Goal: Task Accomplishment & Management: Use online tool/utility

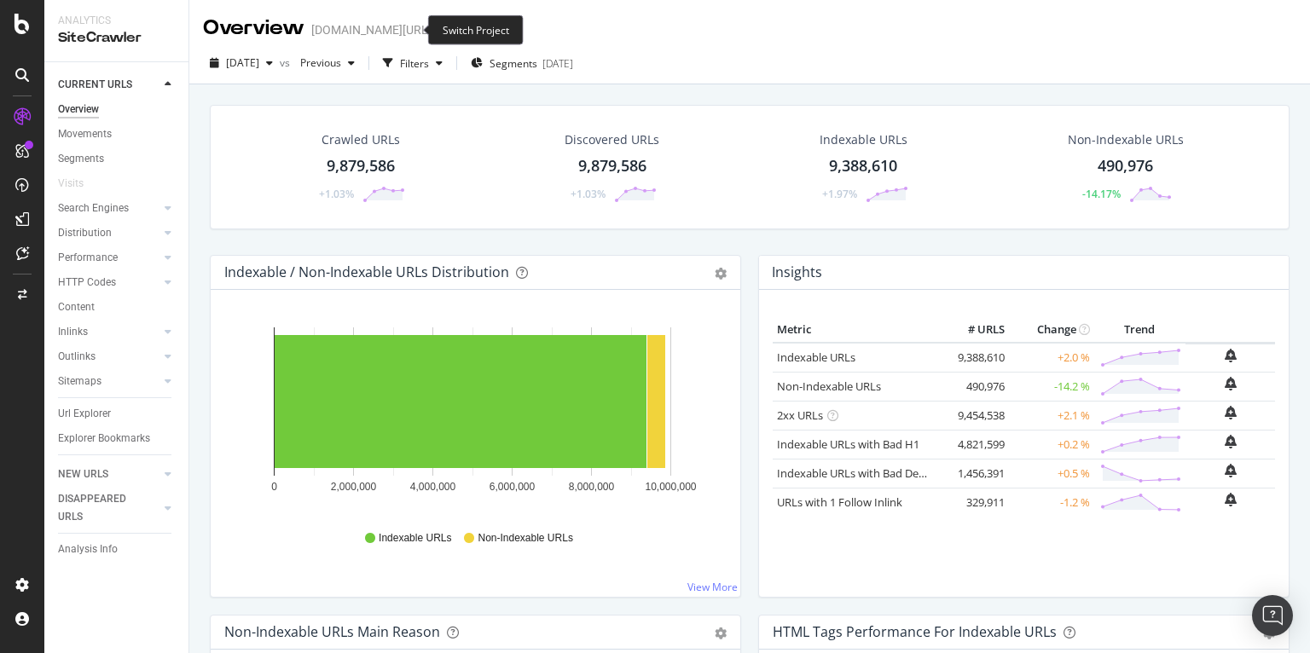
click at [432, 34] on span at bounding box center [444, 30] width 24 height 12
click at [438, 28] on icon "arrow-right-arrow-left" at bounding box center [443, 30] width 10 height 12
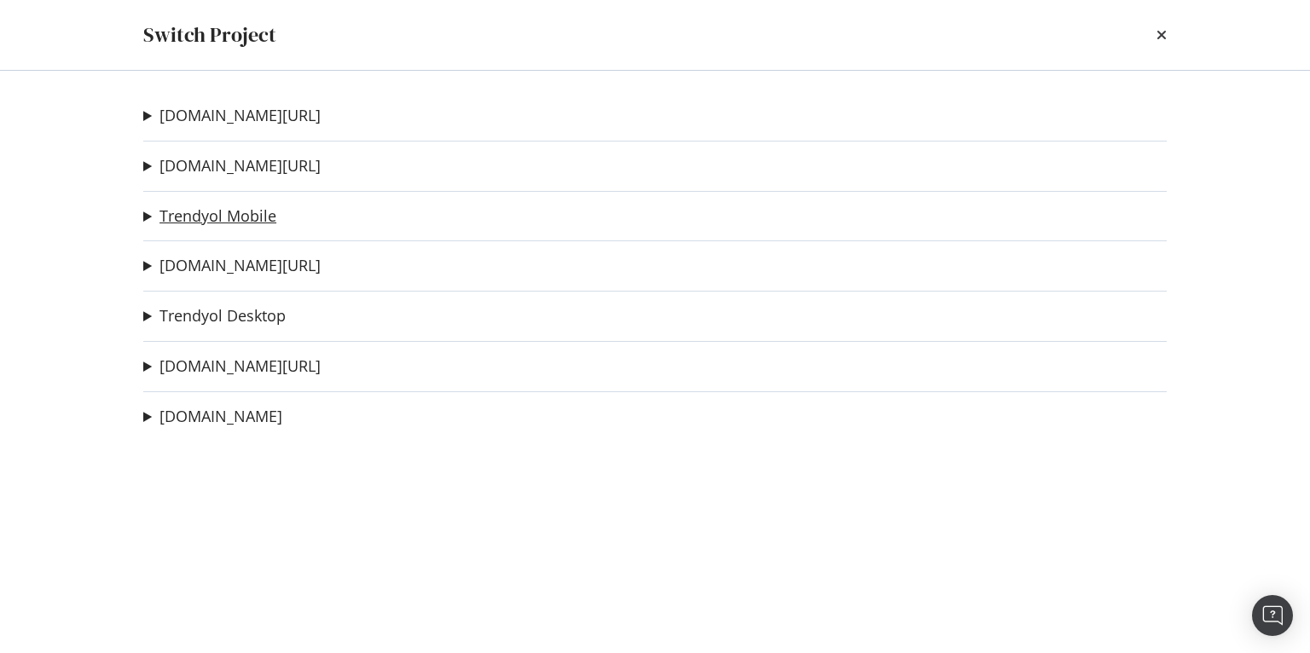
click at [236, 208] on link "Trendyol Mobile" at bounding box center [218, 216] width 117 height 18
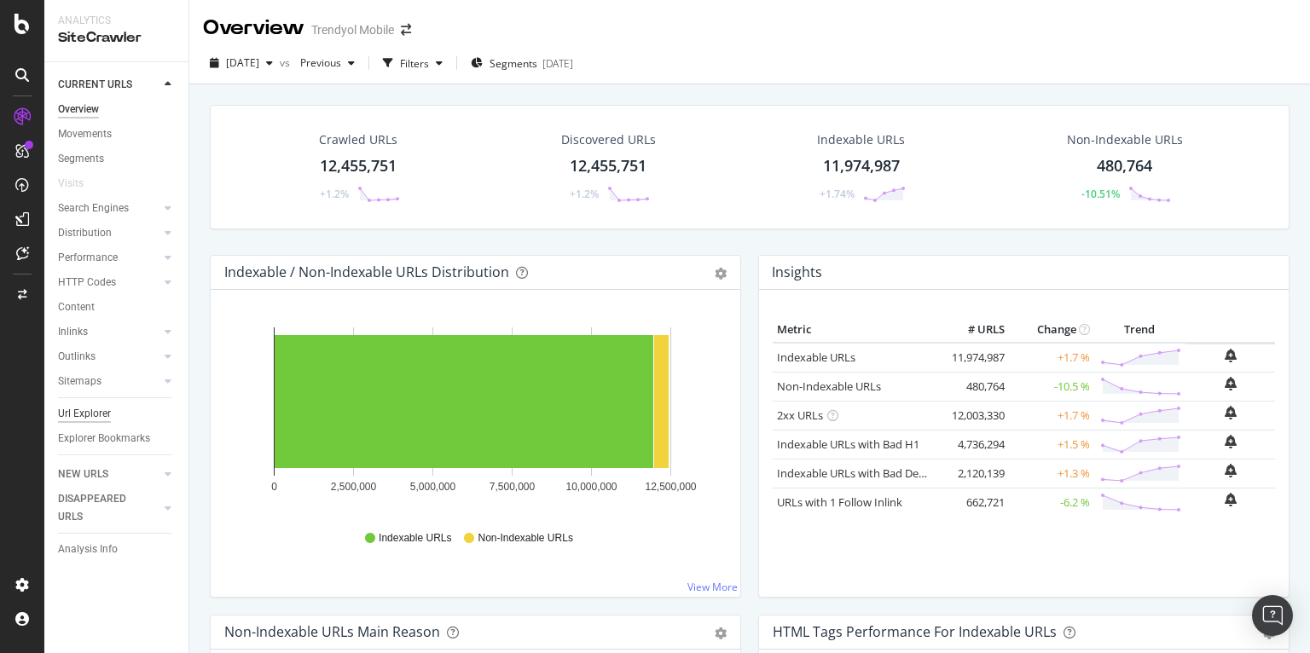
click at [106, 409] on div "Url Explorer" at bounding box center [84, 414] width 53 height 18
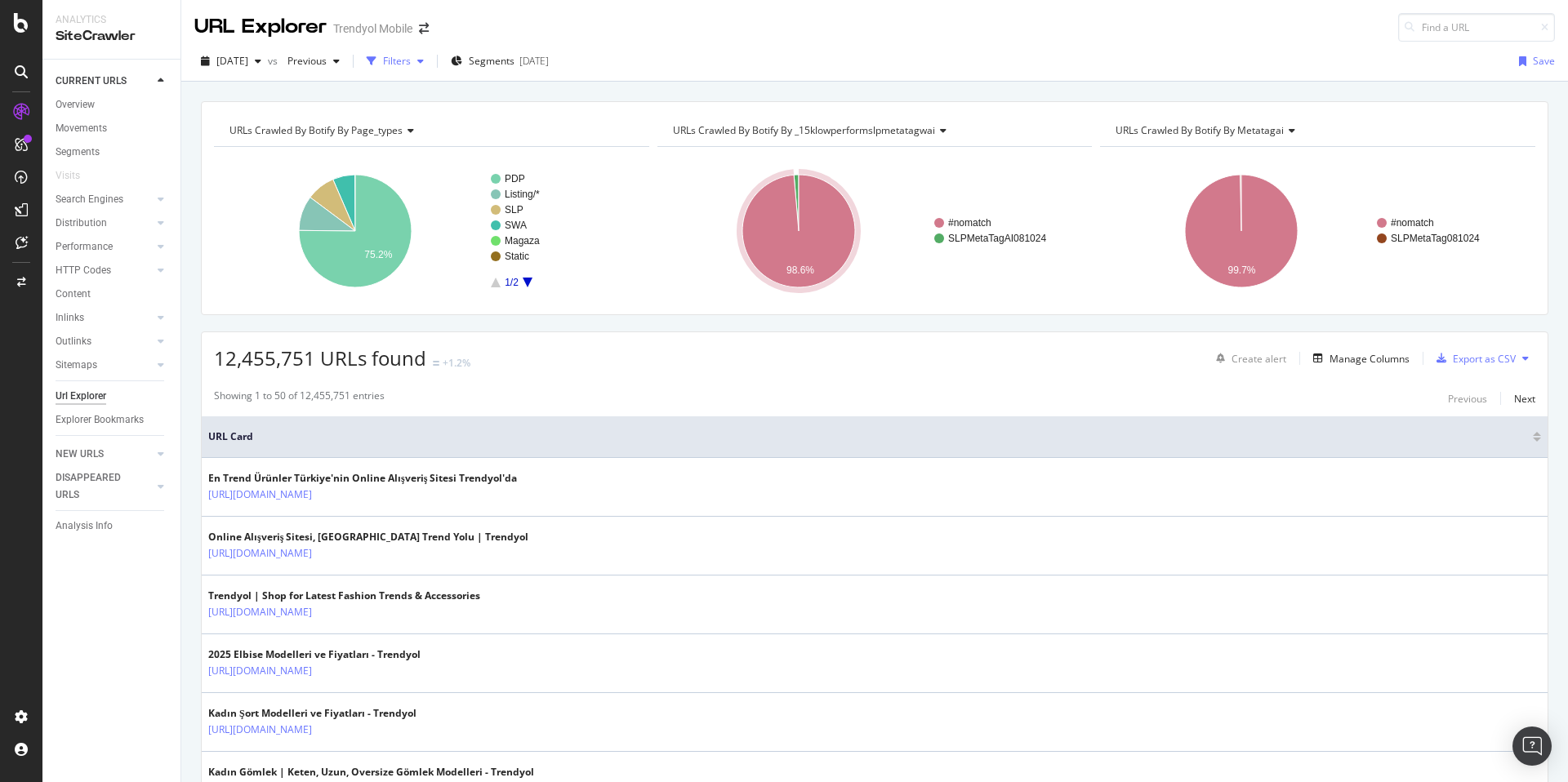
click at [411, 65] on div "Filters" at bounding box center [396, 60] width 28 height 14
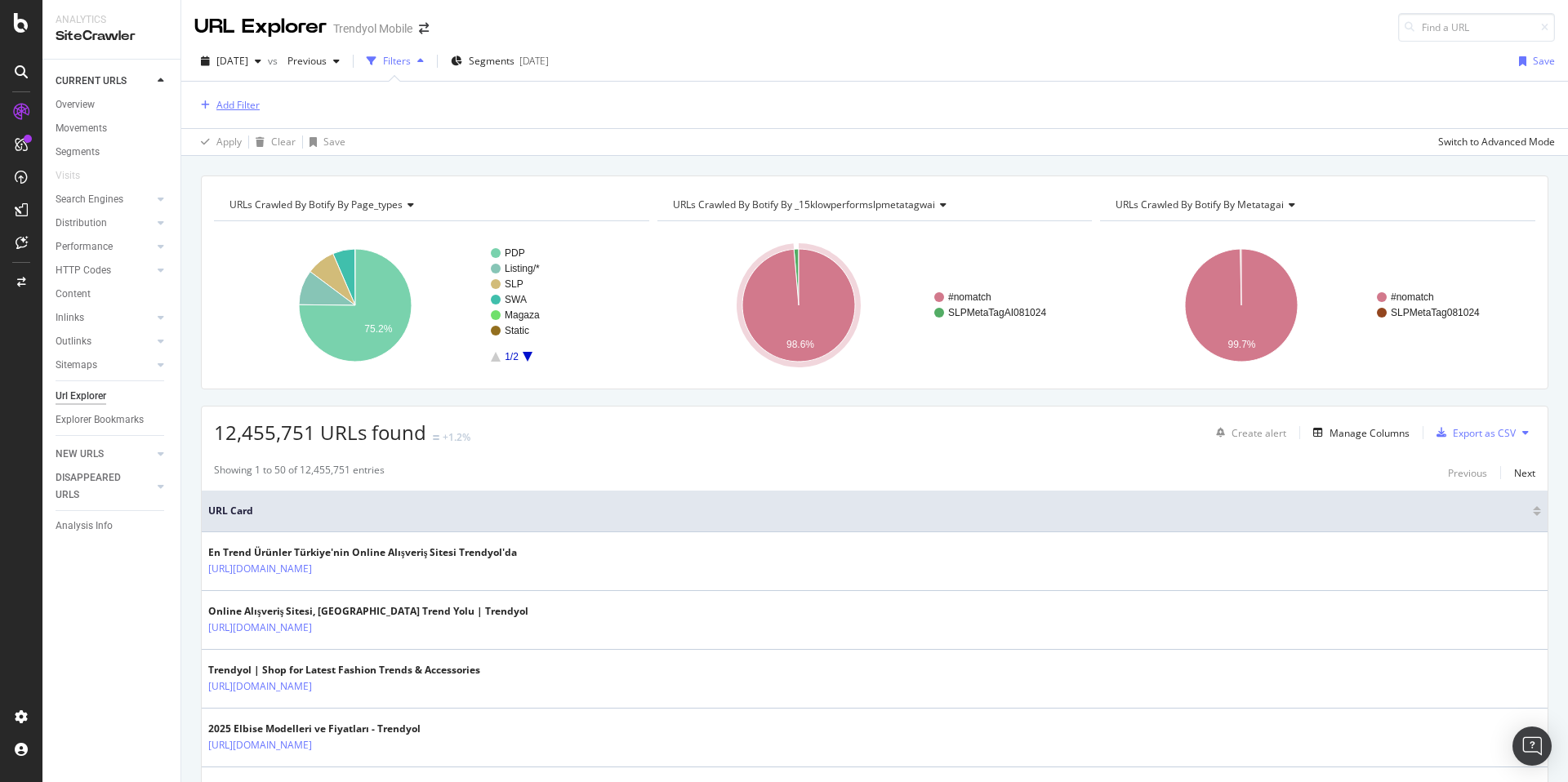
click at [243, 111] on div "Add Filter" at bounding box center [237, 104] width 43 height 14
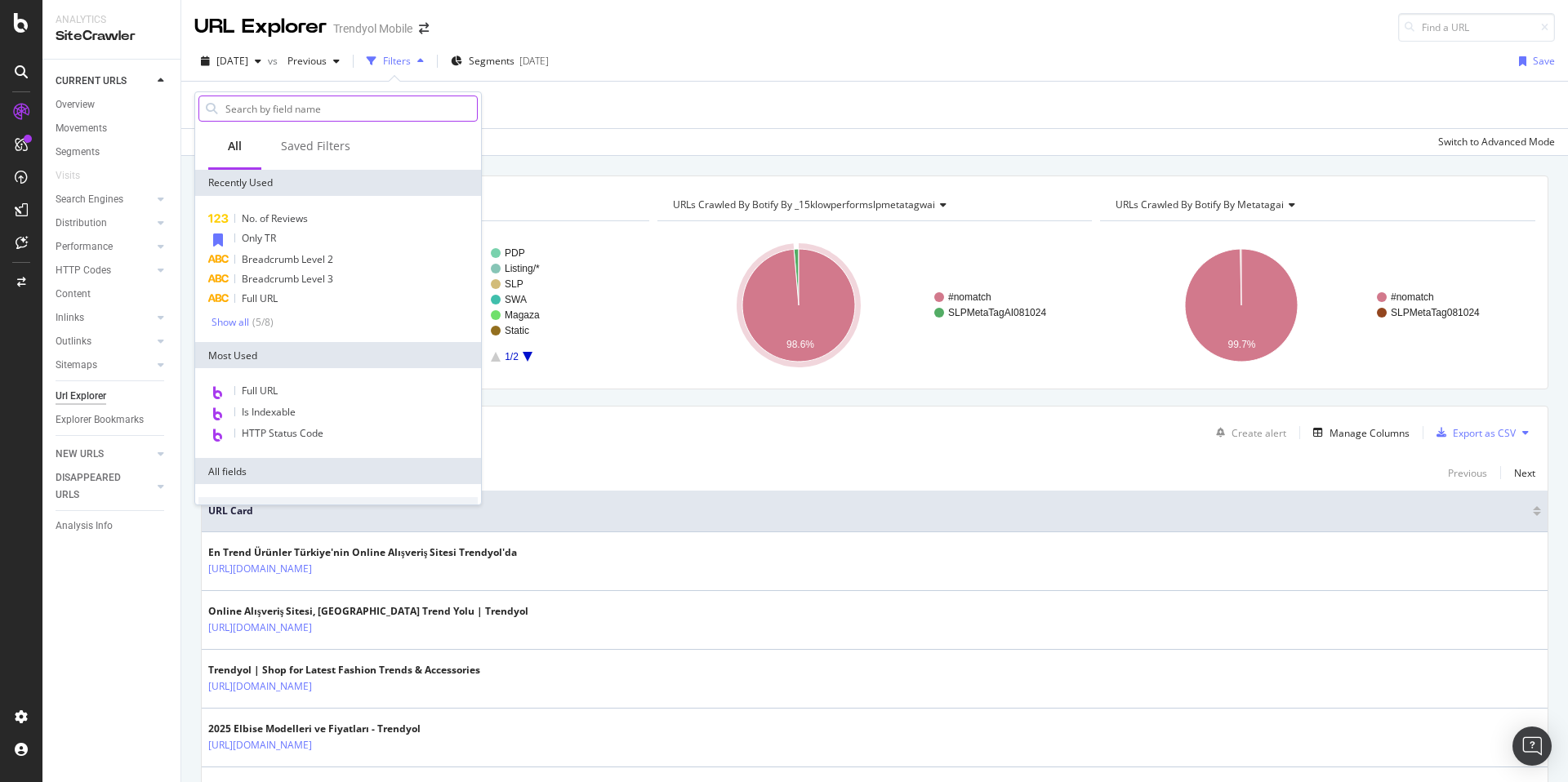
click at [336, 112] on input "text" at bounding box center [350, 109] width 253 height 25
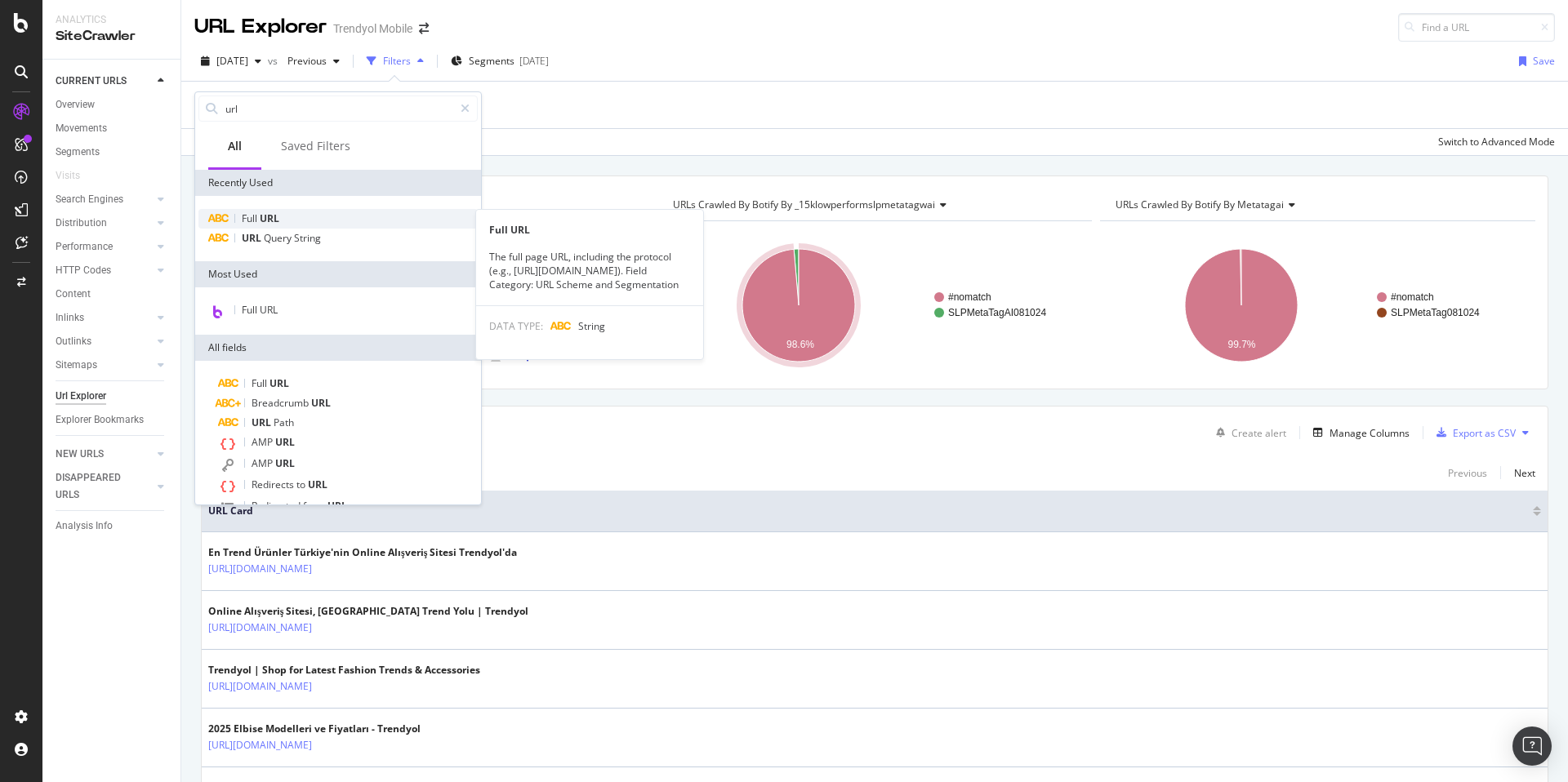
type input "url"
click at [302, 213] on div "Full URL" at bounding box center [338, 218] width 280 height 19
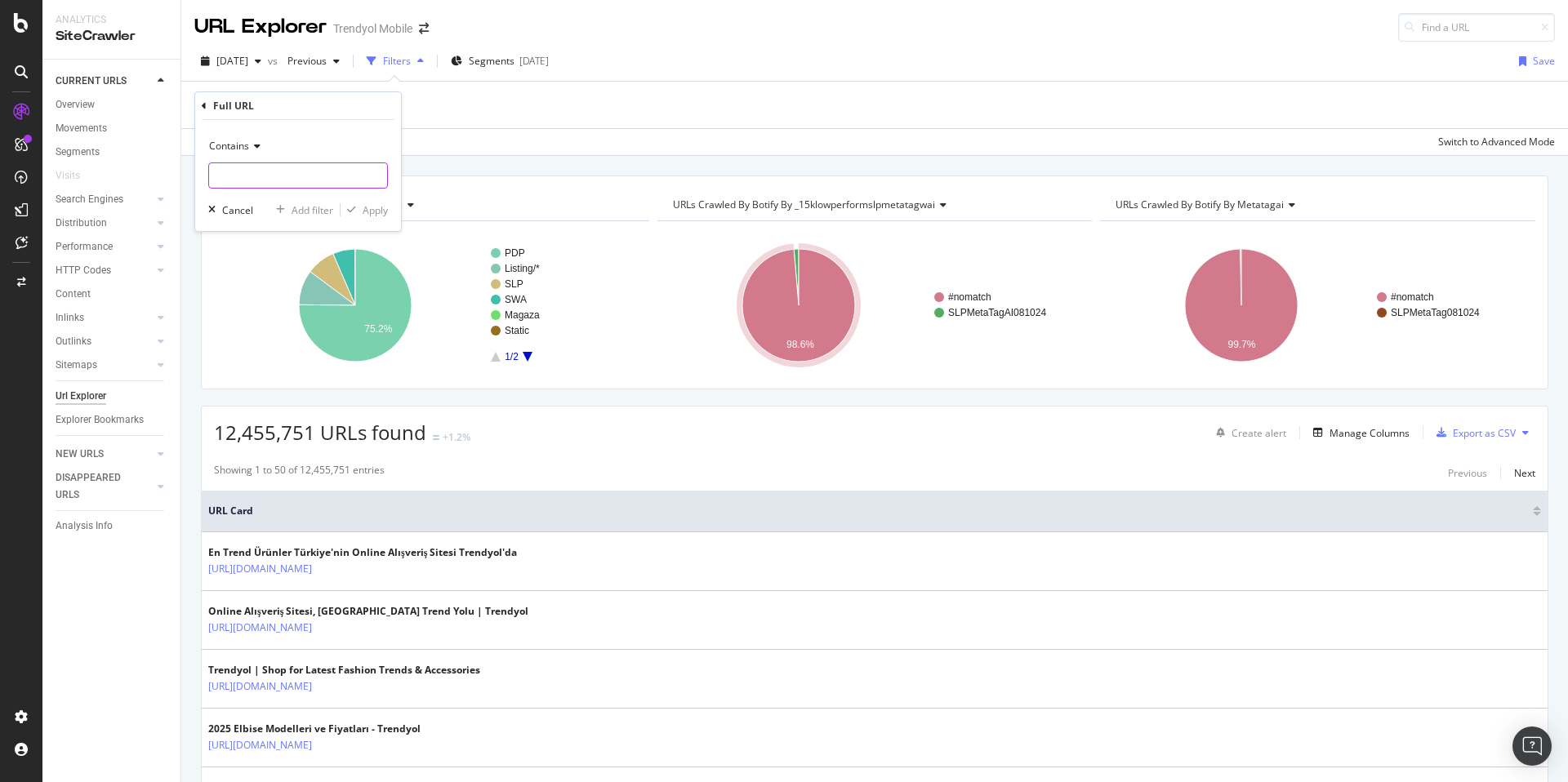
click at [287, 182] on input "text" at bounding box center [298, 175] width 178 height 26
type input "vgroup"
click at [370, 209] on div "Apply" at bounding box center [375, 210] width 25 height 14
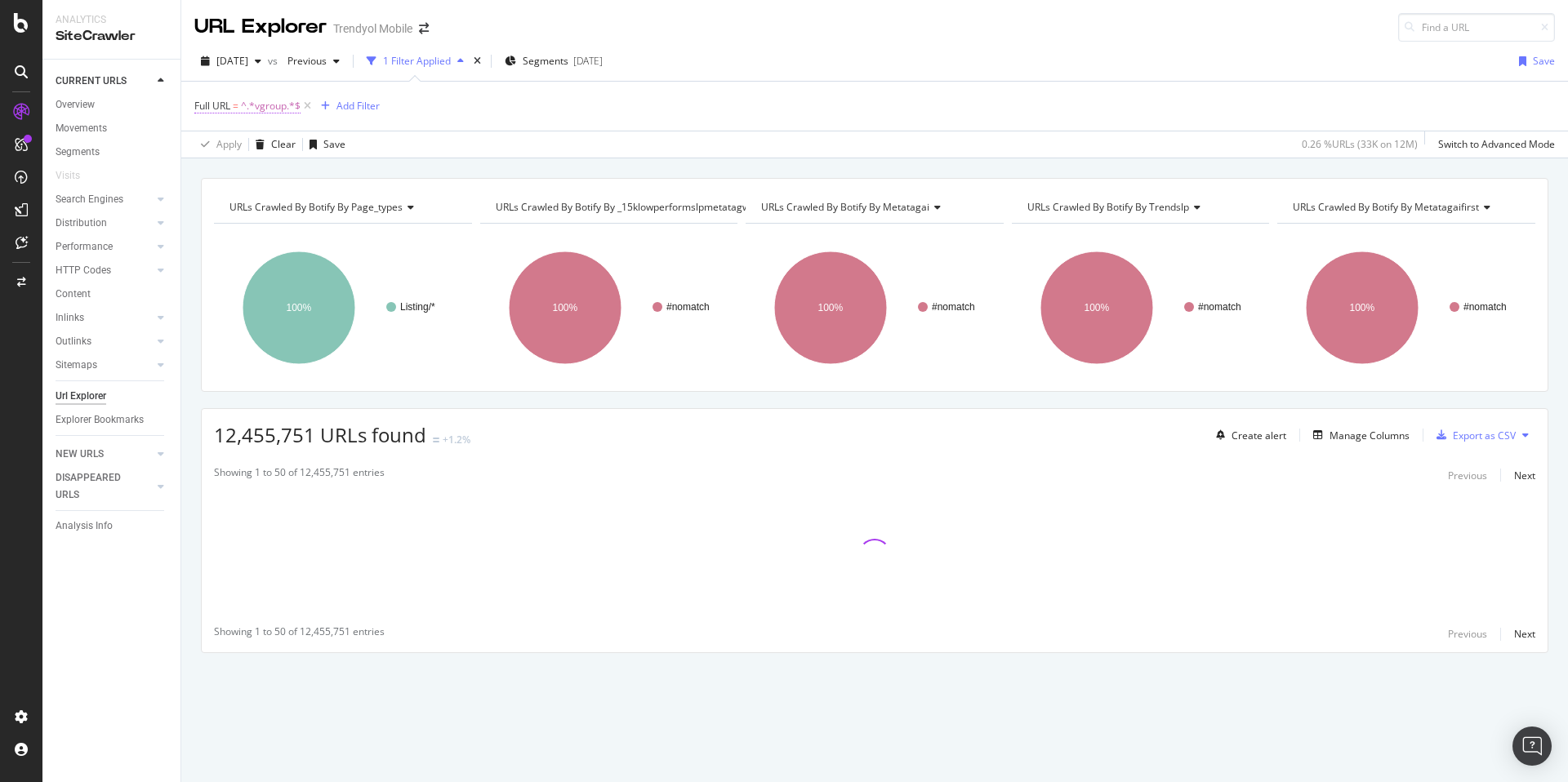
click at [231, 107] on span "Full URL = ^.*vgroup.*$" at bounding box center [247, 105] width 106 height 14
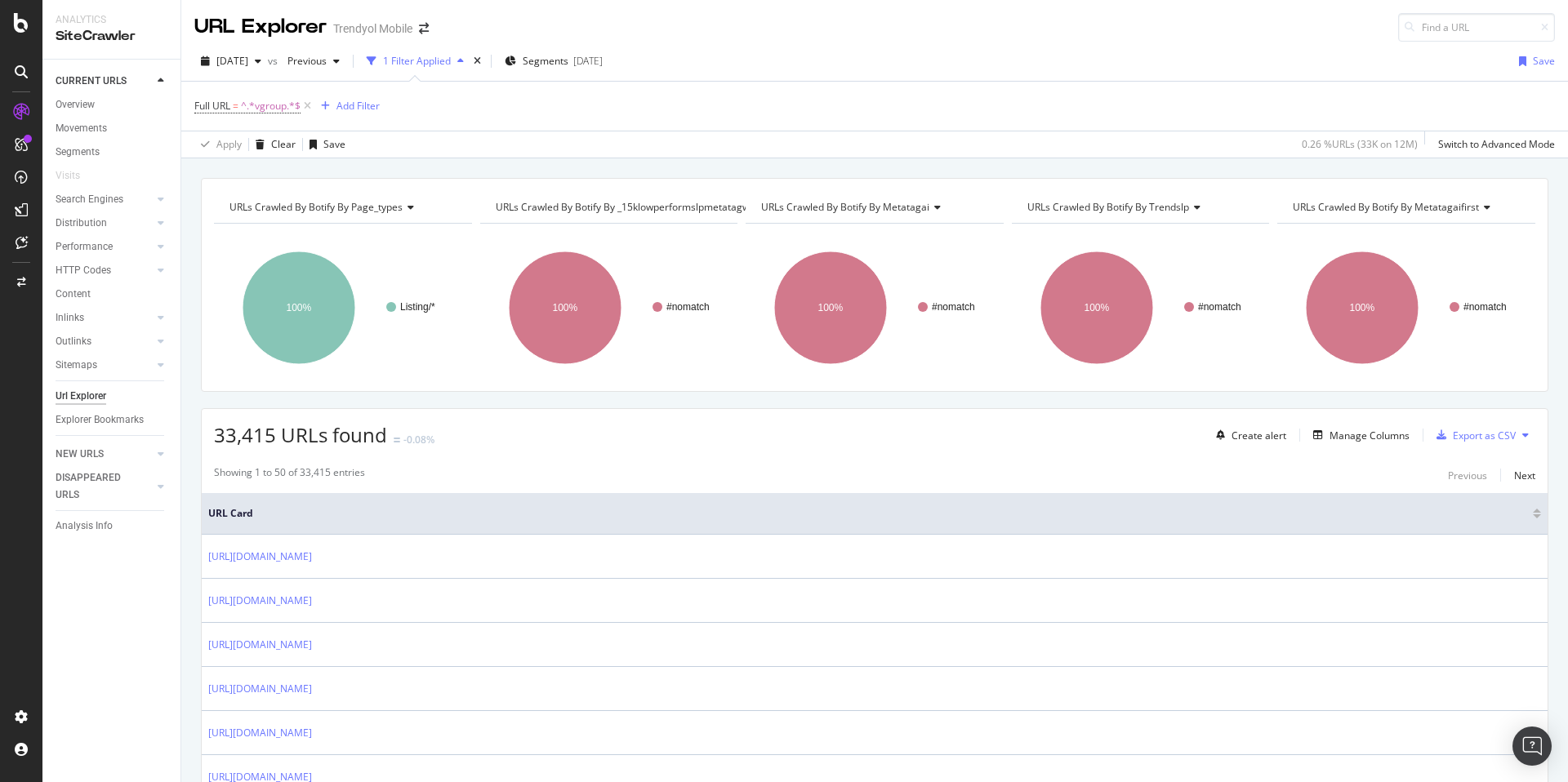
click at [605, 113] on div "Full URL = ^.*vgroup.*$ Add Filter" at bounding box center [874, 105] width 1360 height 49
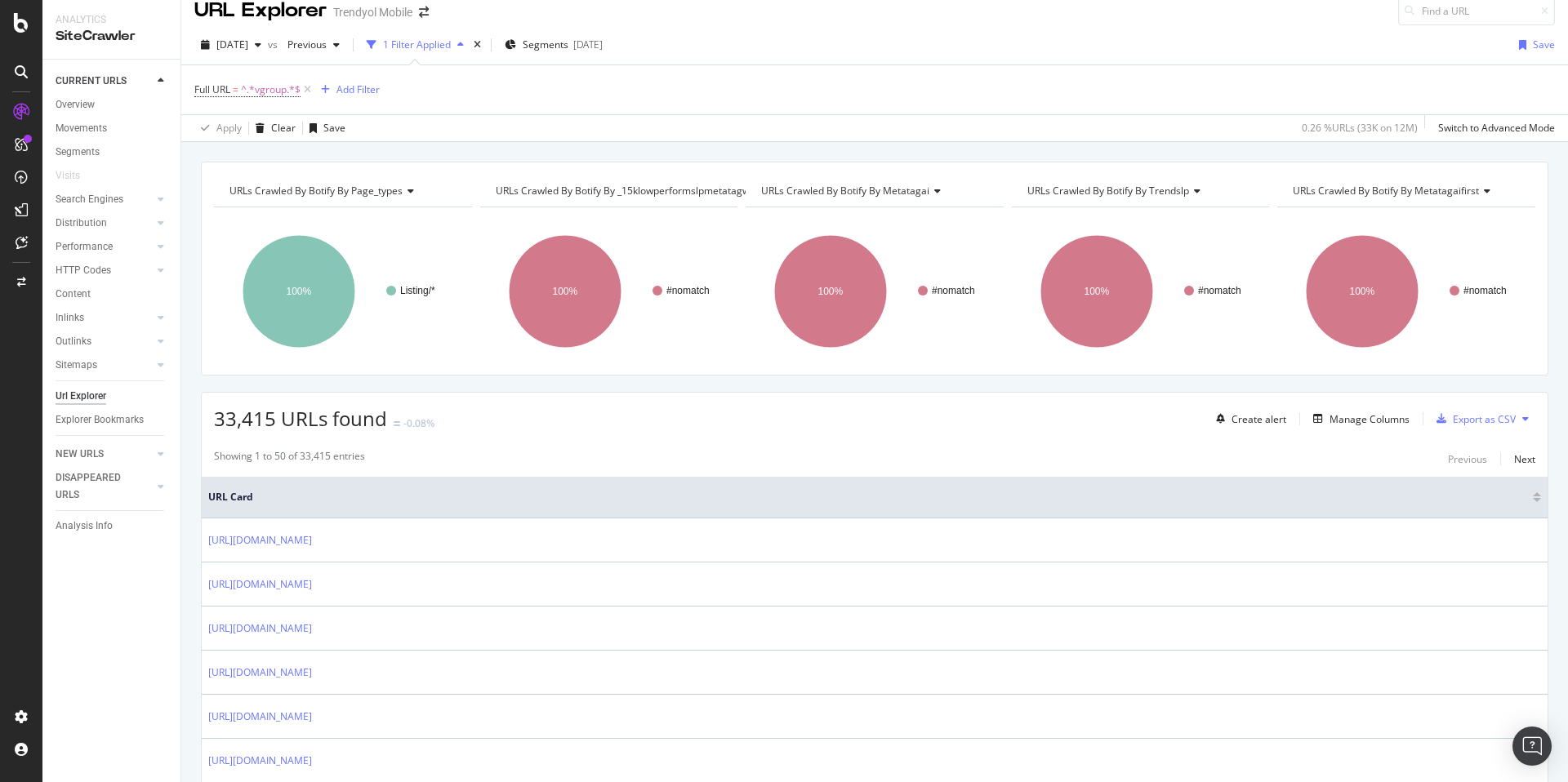
scroll to position [40, 0]
